Goal: Task Accomplishment & Management: Manage account settings

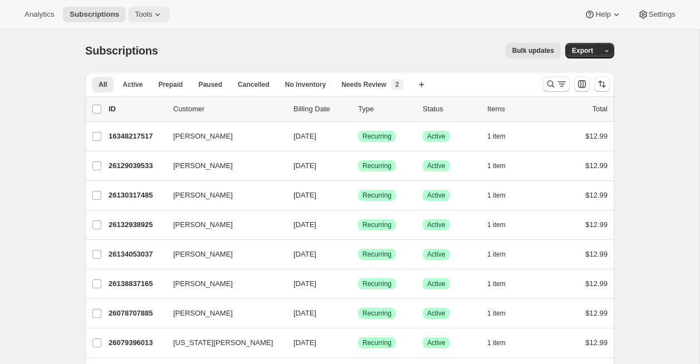
click at [151, 10] on span "Tools" at bounding box center [143, 14] width 17 height 9
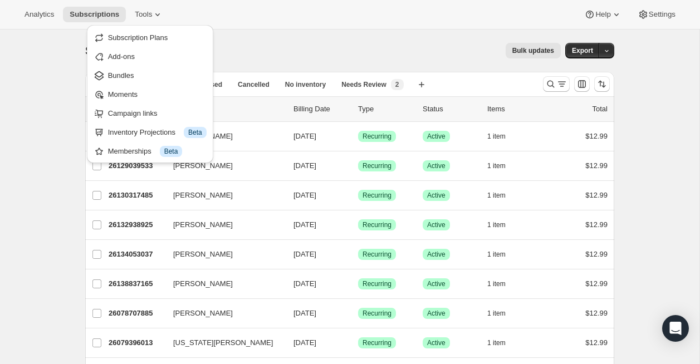
click at [266, 22] on div "Analytics Subscriptions Tools Help Settings" at bounding box center [350, 15] width 700 height 30
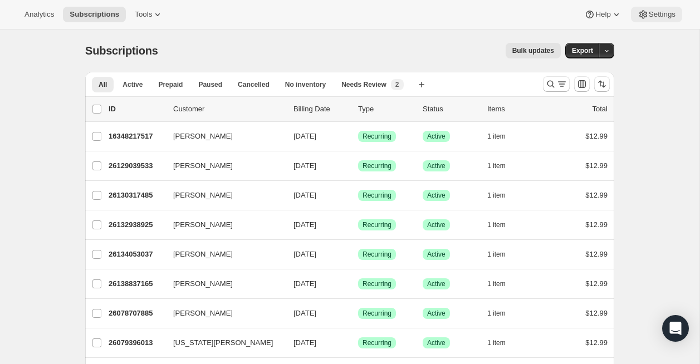
click at [668, 17] on span "Settings" at bounding box center [662, 14] width 27 height 9
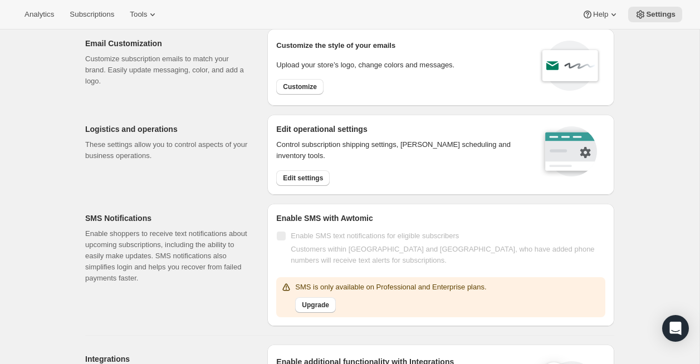
scroll to position [47, 0]
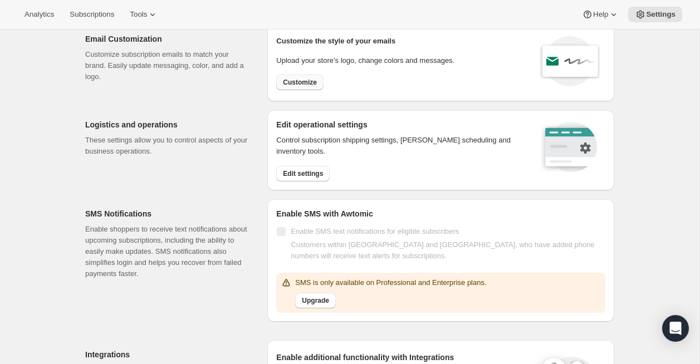
click at [305, 82] on span "Customize" at bounding box center [300, 82] width 34 height 9
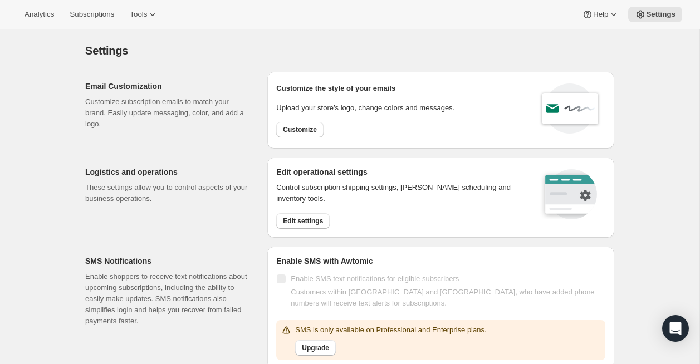
select select "subscriptionMessage"
select select "5"
select select "15"
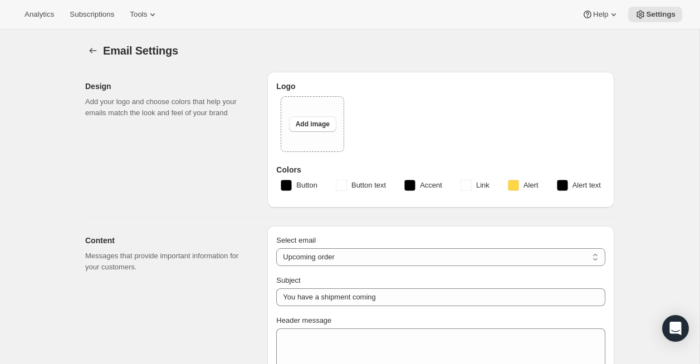
type input "Galactic Planner Renewing"
type textarea "Your Galactic Planner Subscription is renewing soon which means you will automa…"
type input "Galactic Planner"
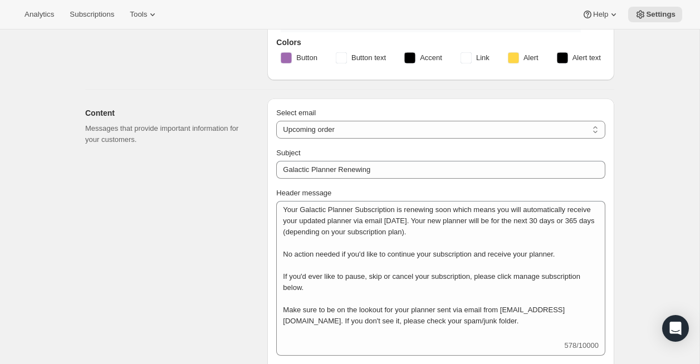
scroll to position [371, 0]
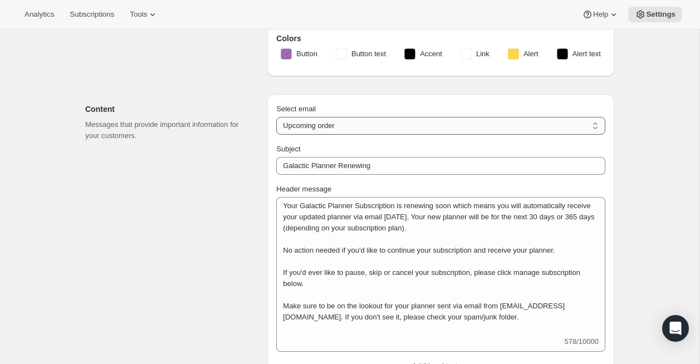
click at [565, 125] on select "New subscription Upcoming order Failed payment Delayed subscription (inventory …" at bounding box center [440, 126] width 329 height 18
select select "welcomeMessage"
type input "Your new subscription"
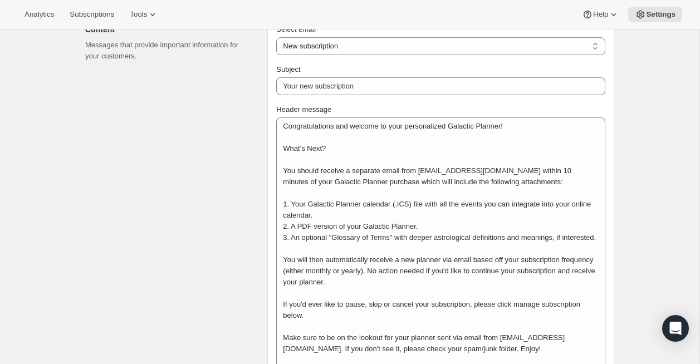
scroll to position [459, 0]
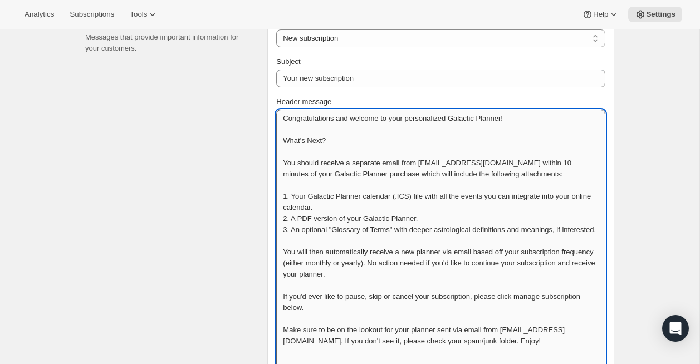
click at [346, 255] on textarea "Congratulations and welcome to your personalized Galactic Planner! What's Next?…" at bounding box center [440, 241] width 329 height 262
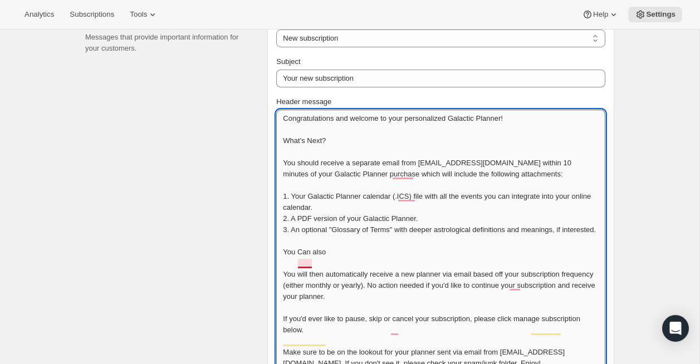
click at [302, 265] on textarea "Congratulations and welcome to your personalized Galactic Planner! What's Next?…" at bounding box center [440, 252] width 329 height 284
click at [346, 262] on textarea "Congratulations and welcome to your personalized Galactic Planner! What's Next?…" at bounding box center [440, 252] width 329 height 284
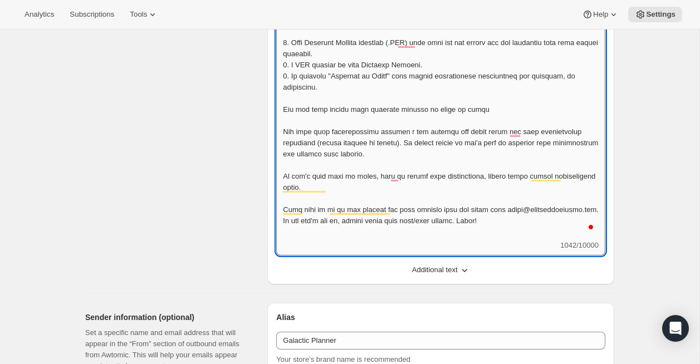
scroll to position [620, 0]
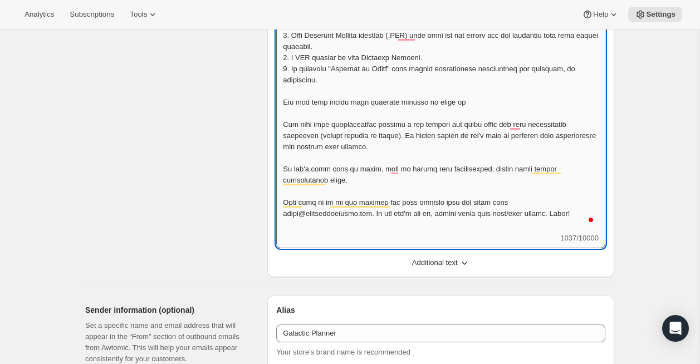
paste textarea "[URL][DOMAIN_NAME]"
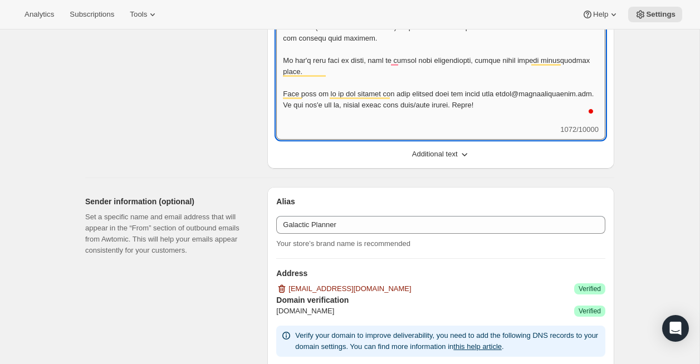
scroll to position [730, 0]
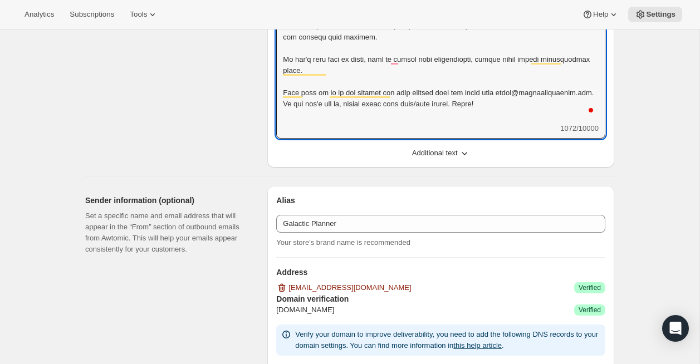
type textarea "Congratulations and welcome to your personalized Galactic Planner! What's Next?…"
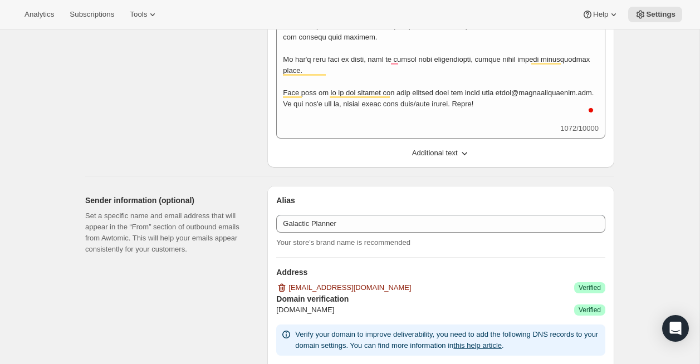
click at [464, 153] on icon "button" at bounding box center [464, 153] width 11 height 11
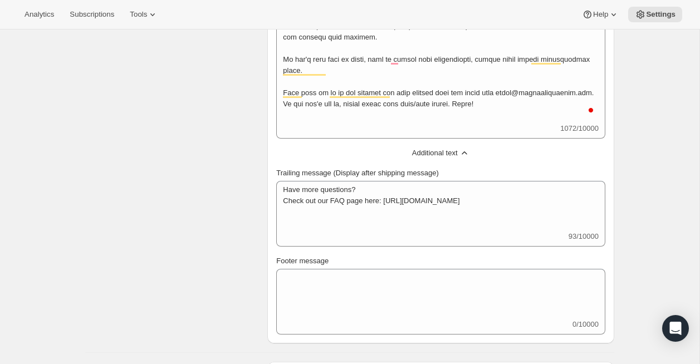
click at [464, 153] on icon "button" at bounding box center [464, 152] width 5 height 3
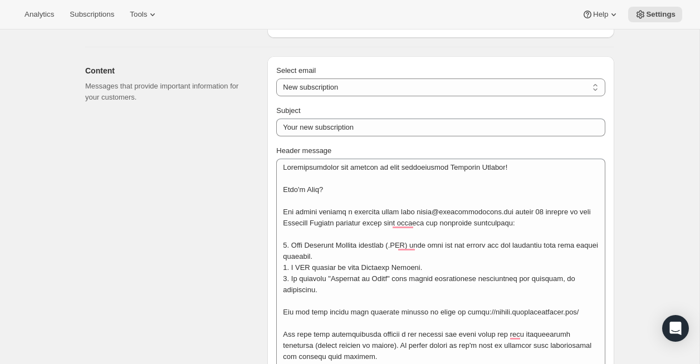
scroll to position [419, 0]
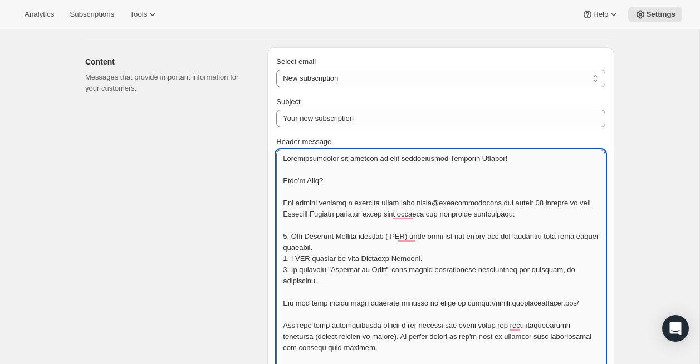
click at [390, 304] on textarea "Header message" at bounding box center [440, 292] width 329 height 284
click at [455, 76] on select "New subscription Upcoming order Failed payment Delayed subscription (inventory …" at bounding box center [440, 79] width 329 height 18
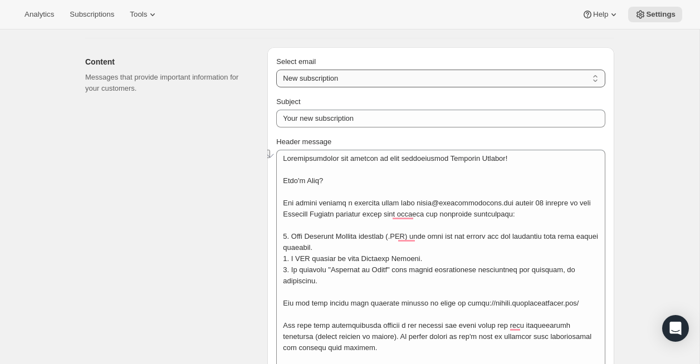
select select "subscriptionUpdatedMessage"
type input "Subscription updated"
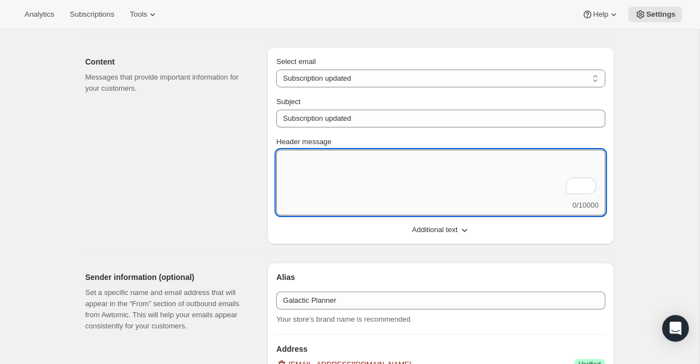
click at [398, 169] on textarea "Header message" at bounding box center [440, 175] width 329 height 50
click at [412, 81] on select "New subscription Upcoming order Failed payment Delayed subscription (inventory …" at bounding box center [440, 79] width 329 height 18
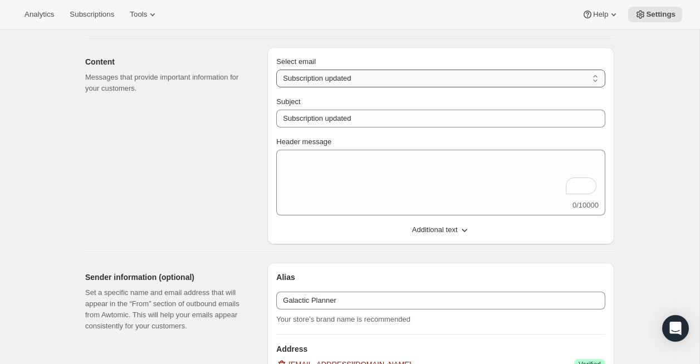
select select "reactivatedMessage"
type textarea "Welcome back! We're excited to continue your subscription."
click at [389, 79] on select "New subscription Upcoming order Failed payment Delayed subscription (inventory …" at bounding box center [440, 79] width 329 height 18
select select "giftedMessage"
type input "You have been gifted a subscription"
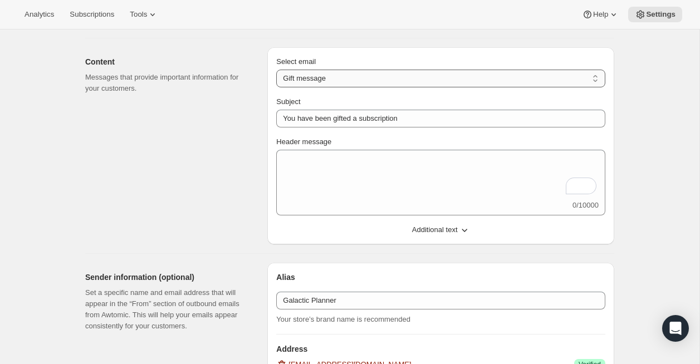
click at [378, 79] on select "New subscription Upcoming order Failed payment Delayed subscription (inventory …" at bounding box center [440, 79] width 329 height 18
select select "pausedMessage"
type input "Subscription paused"
type textarea "Subscription paused. Reactivate anytime."
click at [365, 75] on select "New subscription Upcoming order Failed payment Delayed subscription (inventory …" at bounding box center [440, 79] width 329 height 18
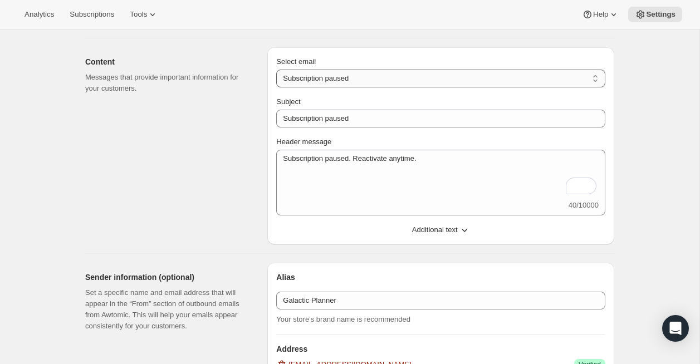
select select "subscriptionUpdatedMessage"
type input "Subscription updated"
click at [374, 77] on select "New subscription Upcoming order Failed payment Delayed subscription (inventory …" at bounding box center [440, 79] width 329 height 18
select select "delayedMessage"
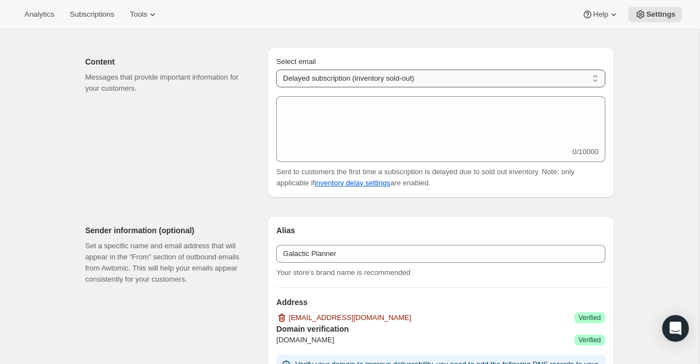
click at [378, 83] on select "New subscription Upcoming order Failed payment Delayed subscription (inventory …" at bounding box center [440, 79] width 329 height 18
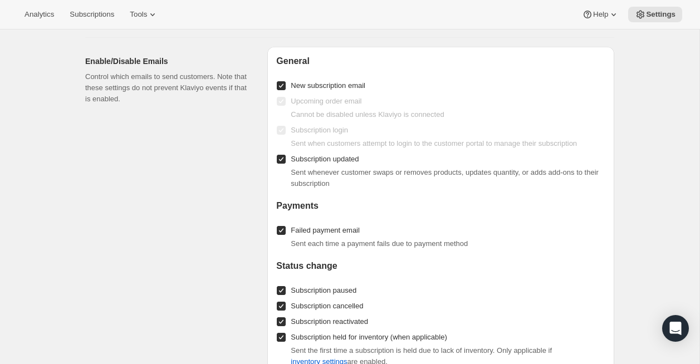
scroll to position [1312, 0]
